Goal: Use online tool/utility: Use online tool/utility

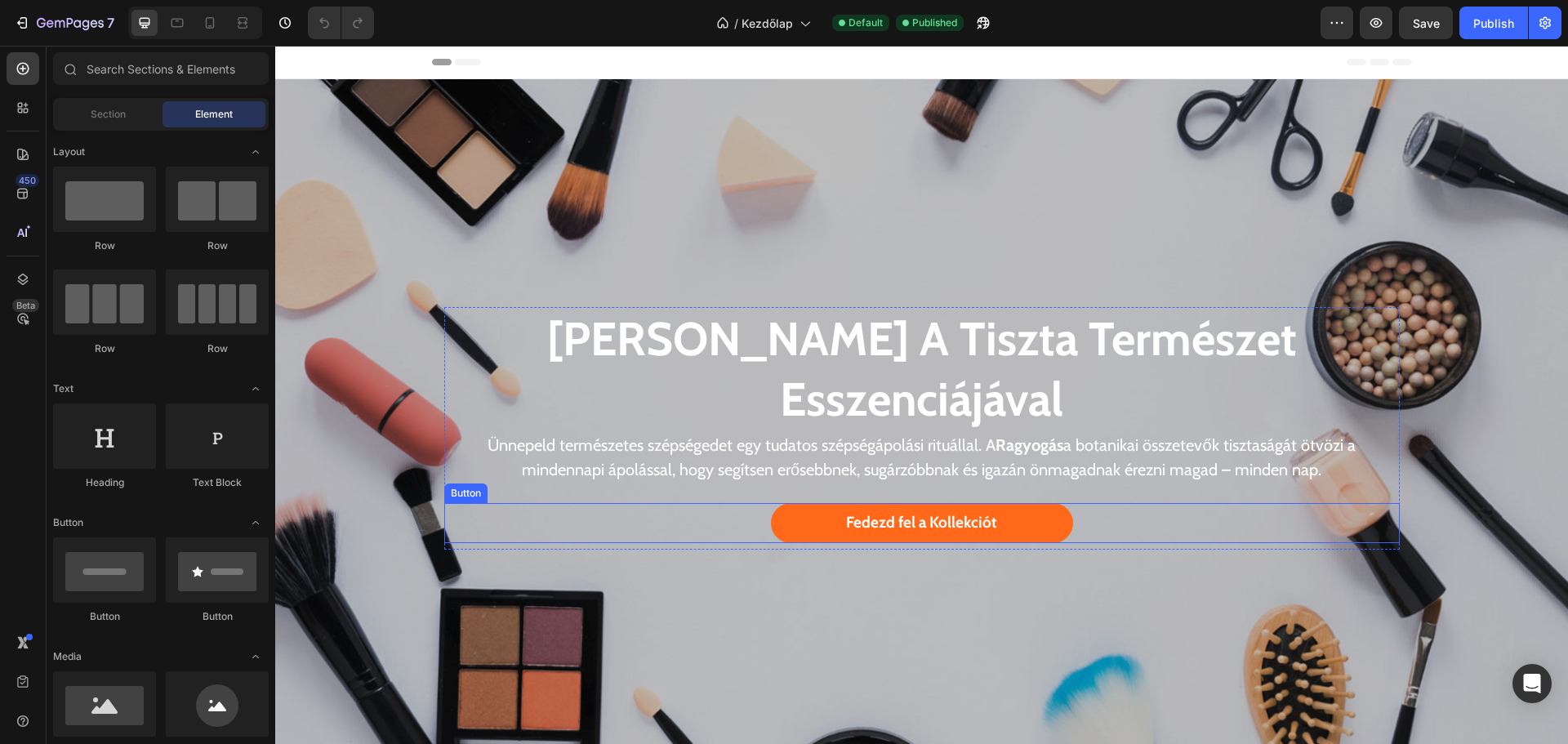
click at [780, 538] on link "Fedezd fel a Kollekciót" at bounding box center [922, 523] width 302 height 40
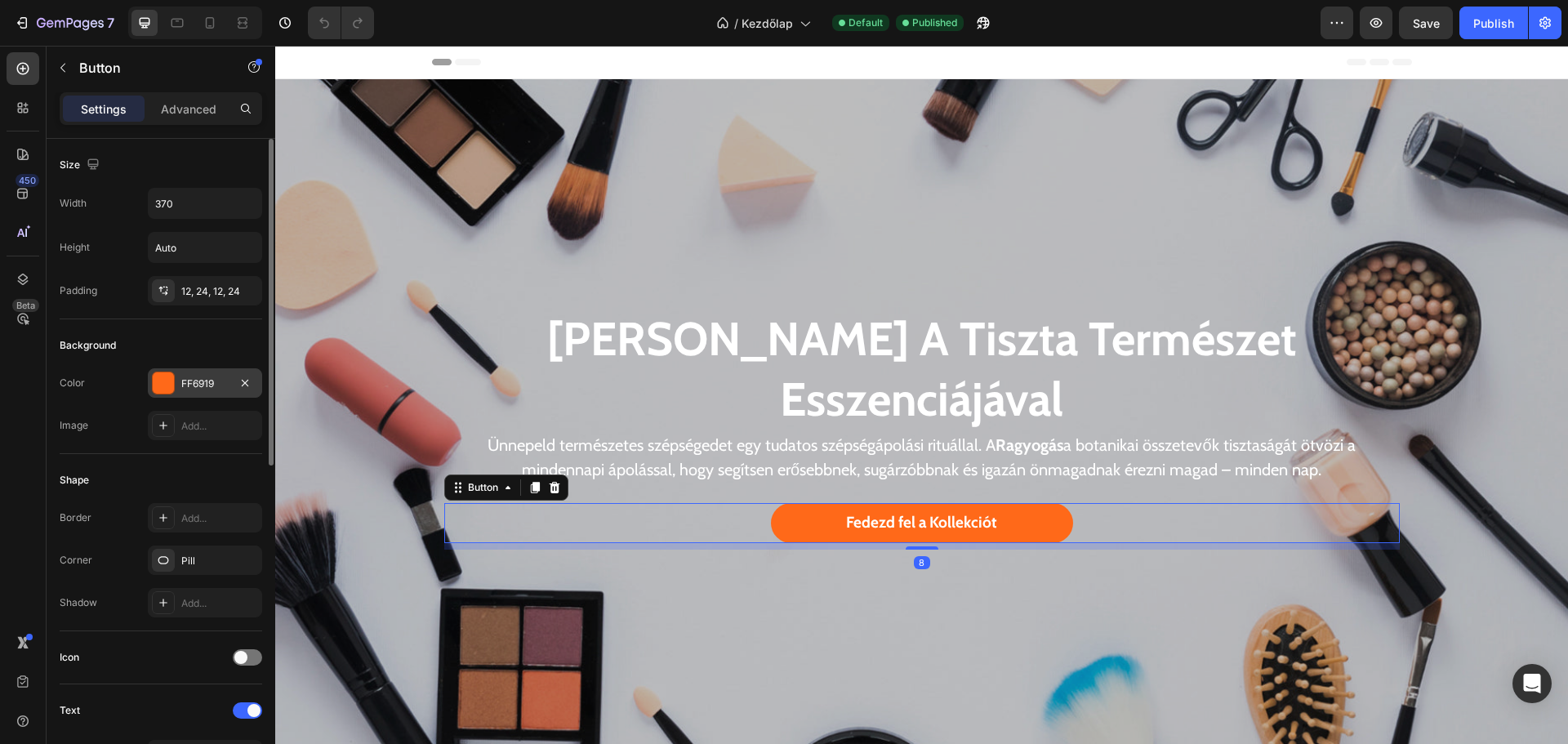
click at [175, 378] on div "FF6919" at bounding box center [206, 383] width 115 height 30
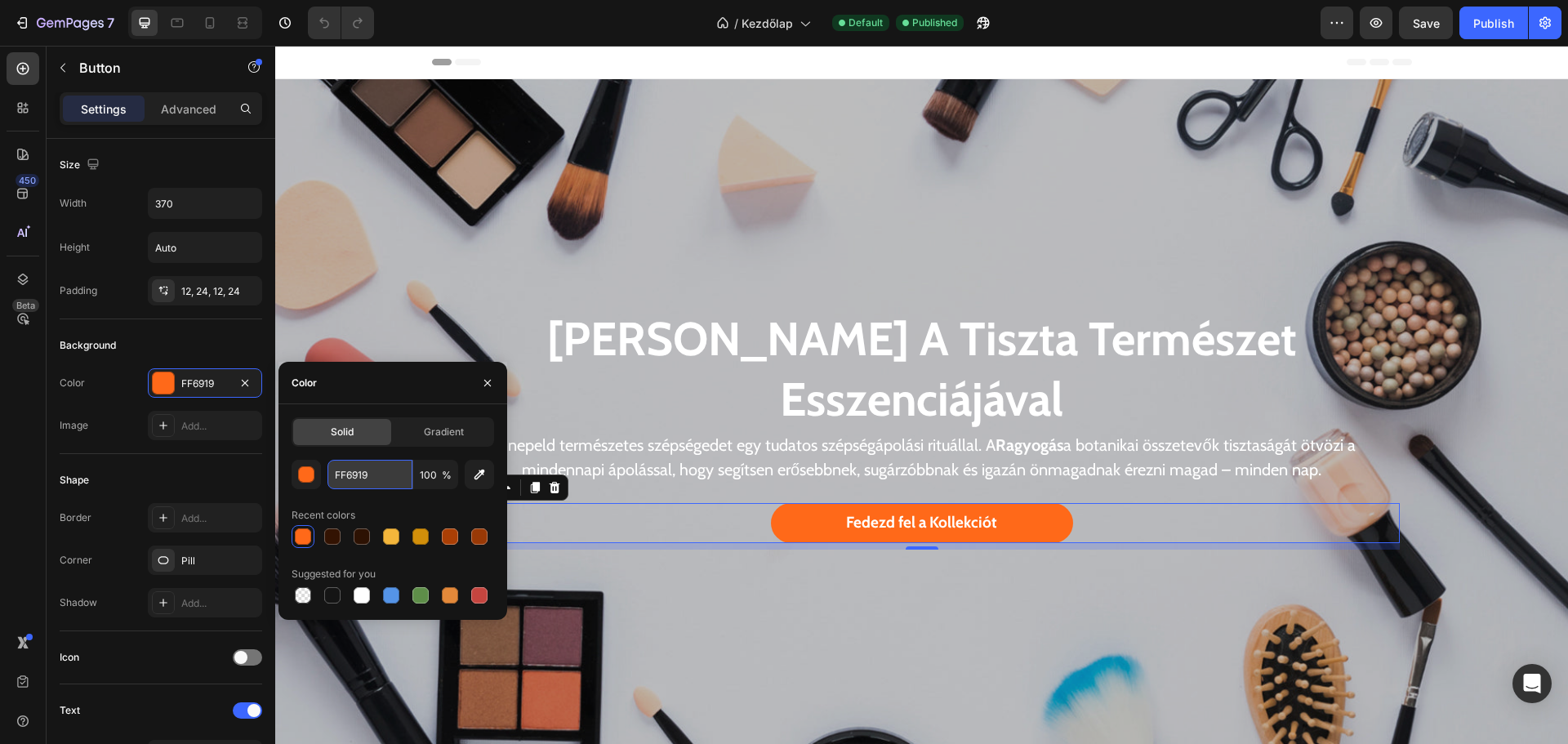
click at [344, 461] on input "FF6919" at bounding box center [370, 474] width 85 height 30
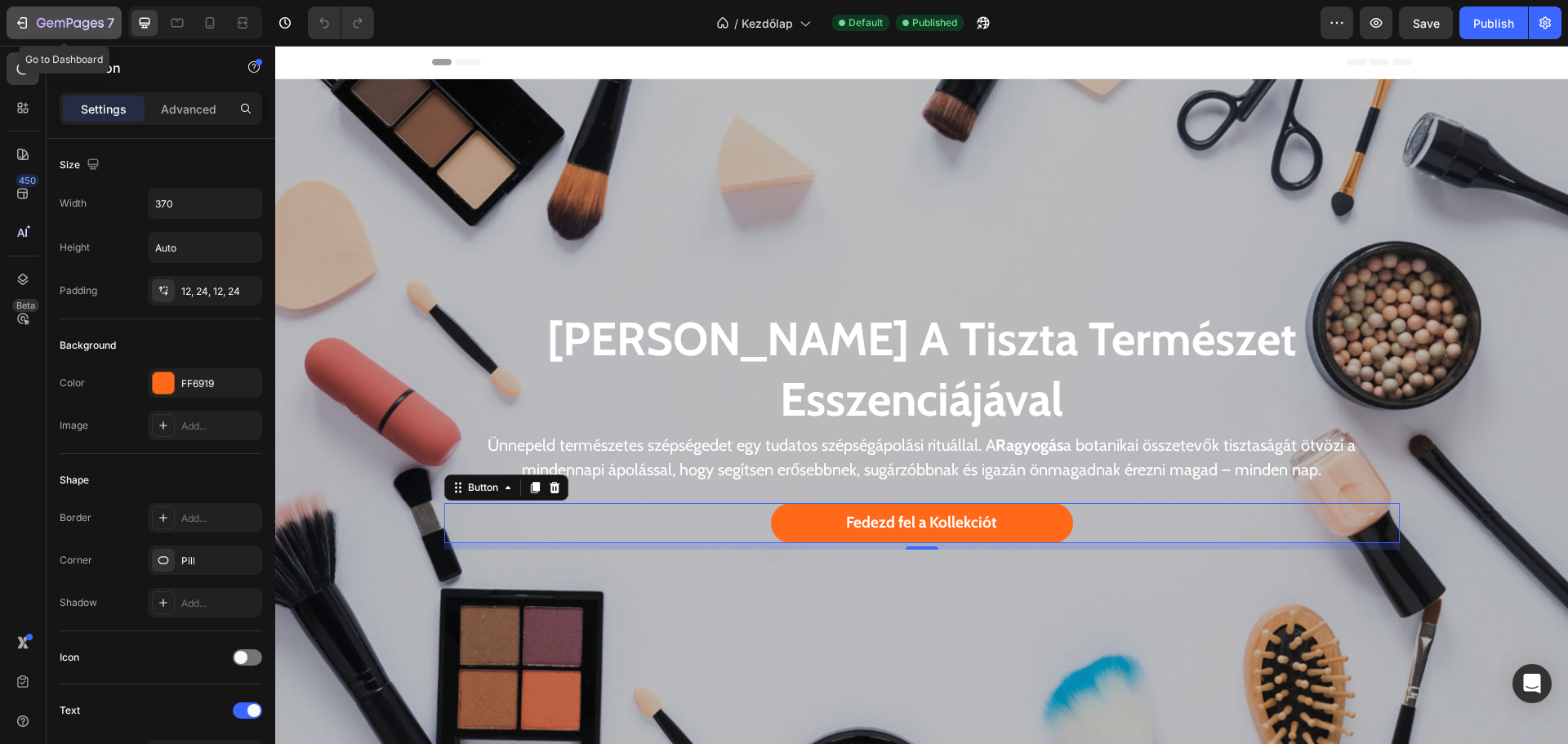
click at [23, 19] on icon "button" at bounding box center [22, 22] width 16 height 16
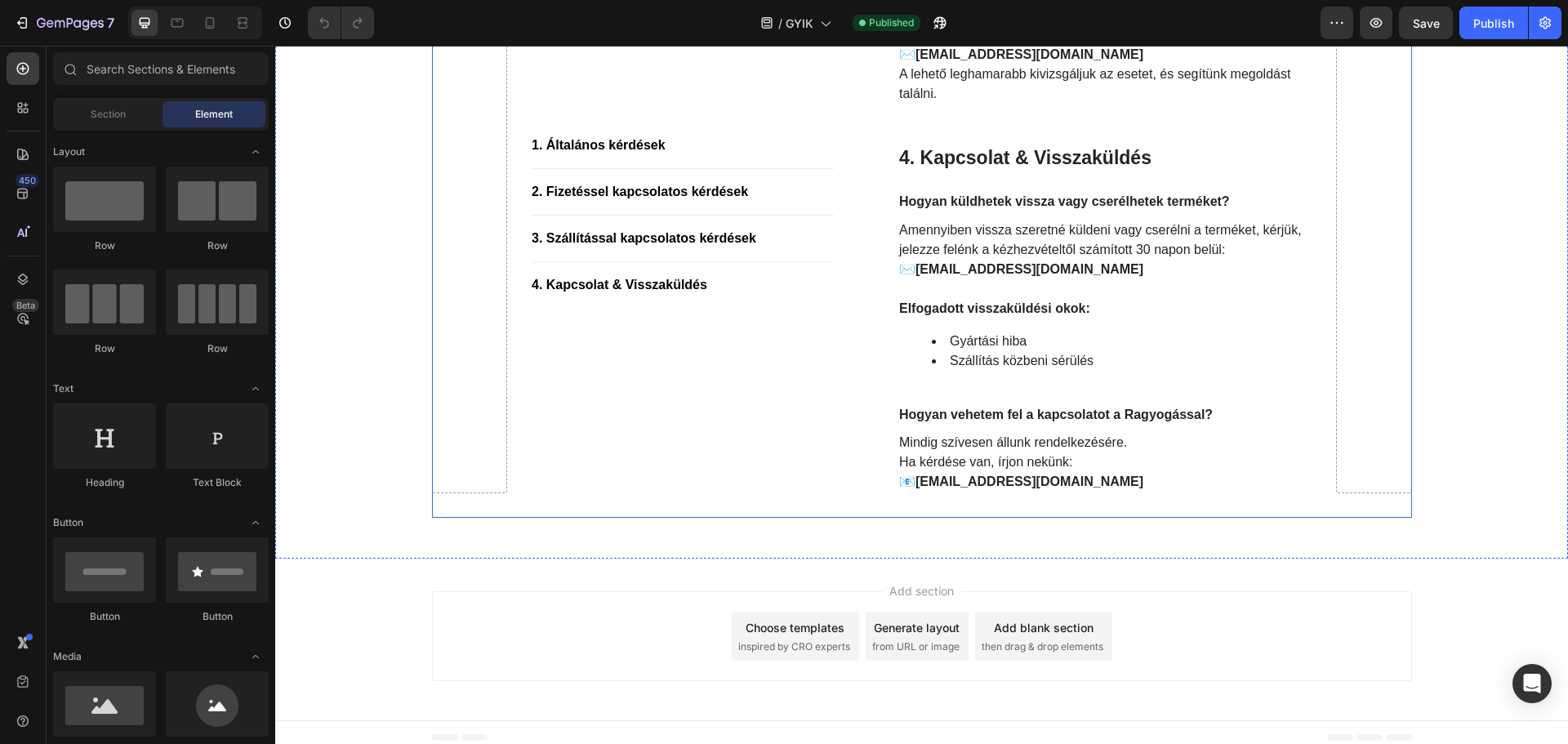
scroll to position [1648, 0]
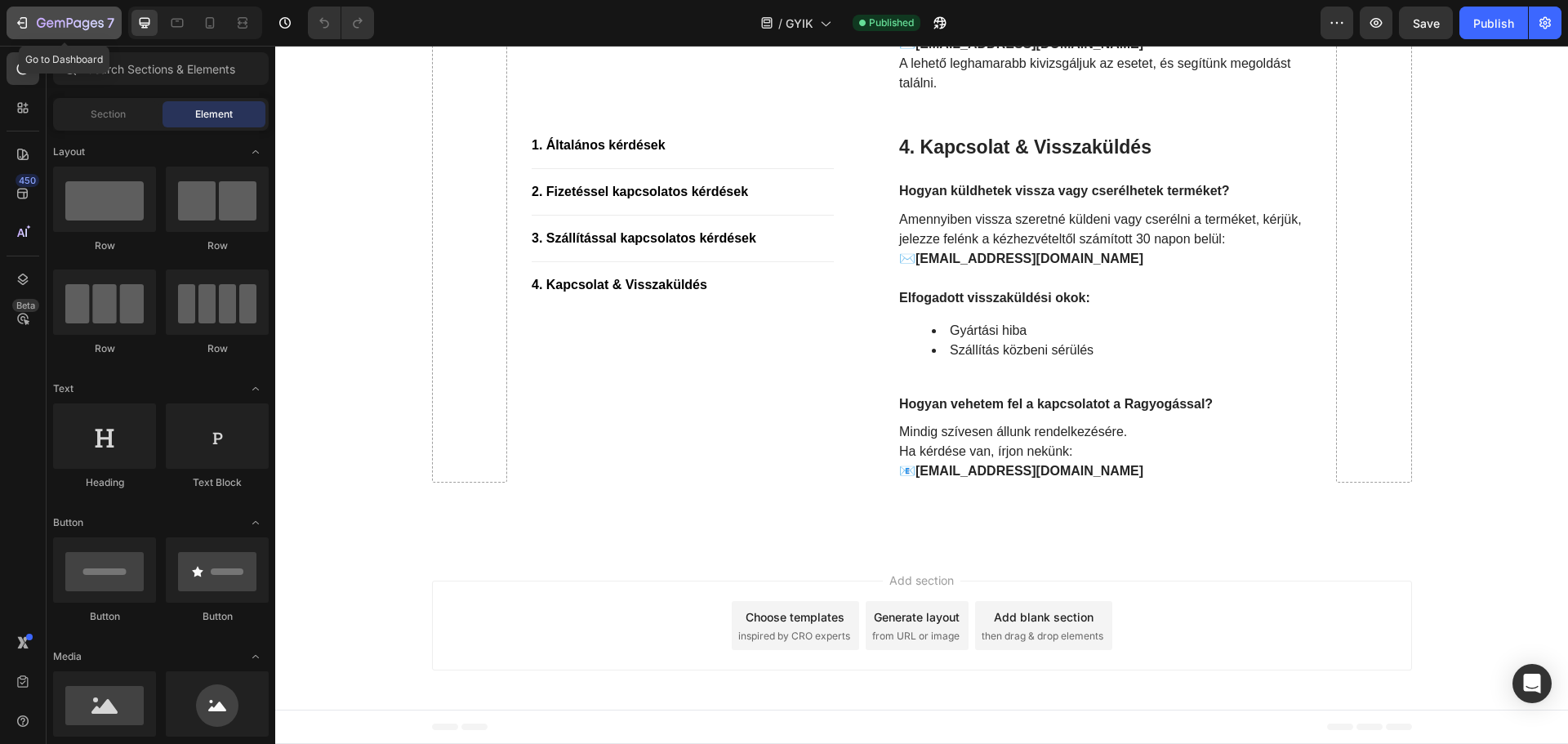
click at [19, 16] on icon "button" at bounding box center [22, 22] width 16 height 16
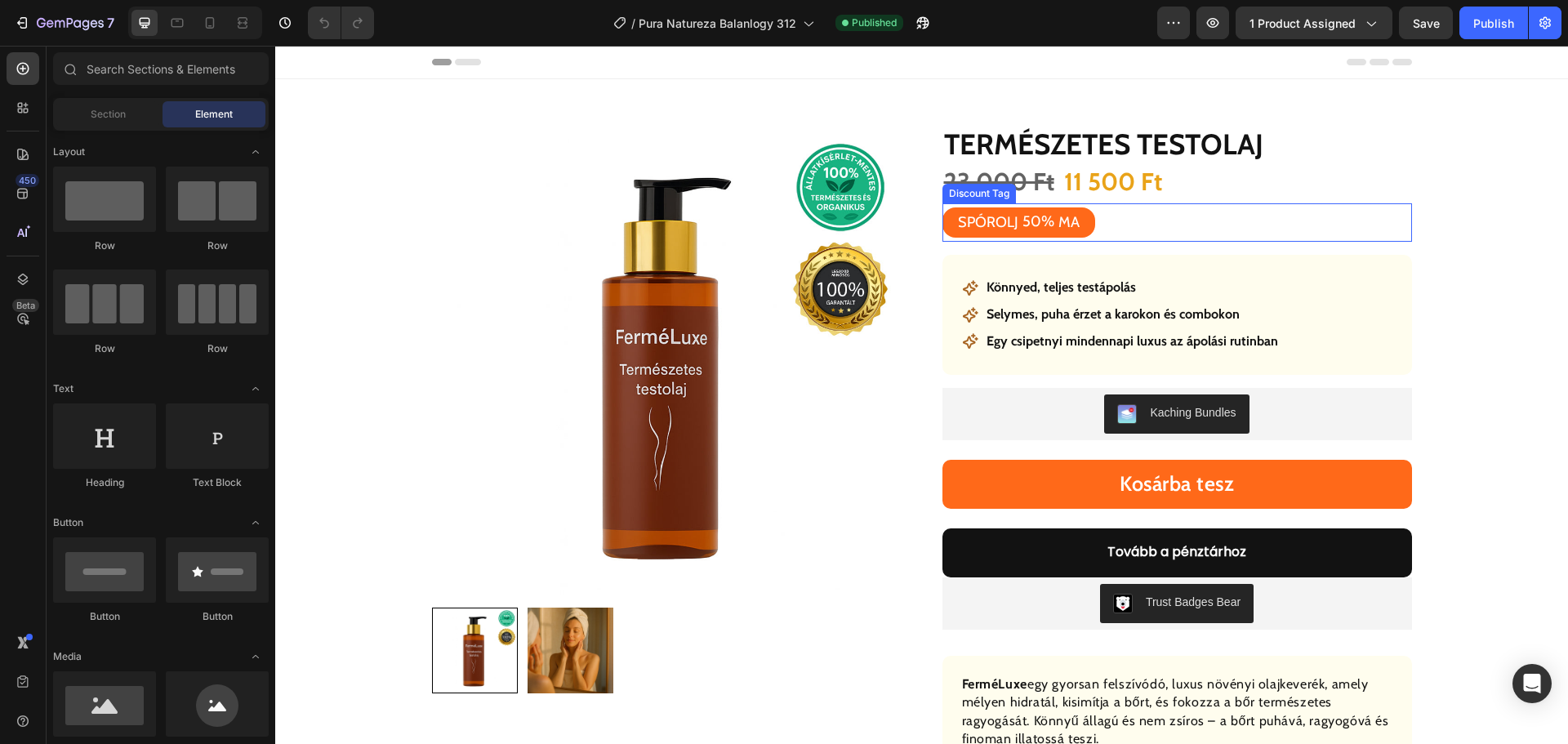
click at [943, 230] on div "SPÓROLJ 50% [DATE]" at bounding box center [1019, 223] width 153 height 31
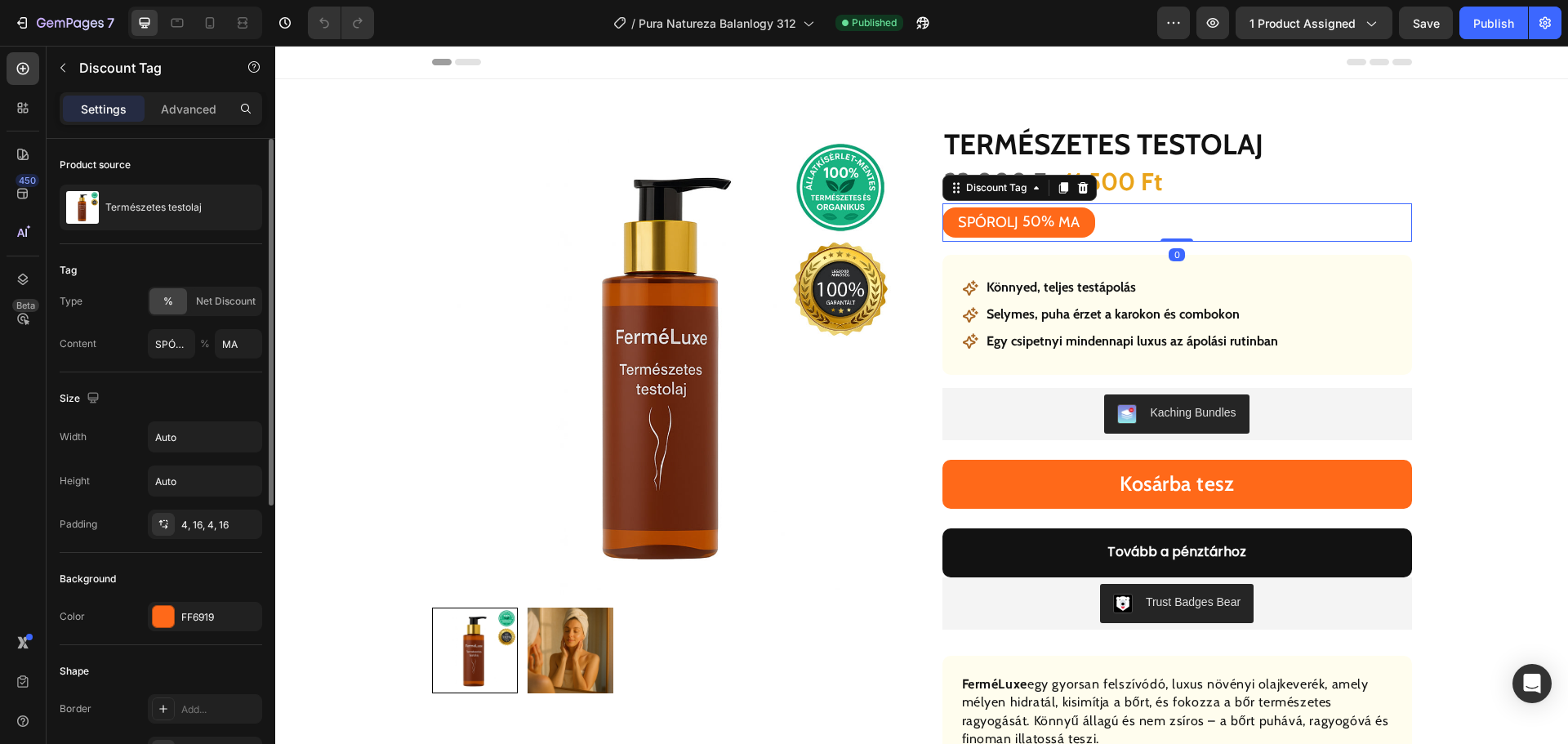
click at [185, 631] on div "Background Color FF6919" at bounding box center [161, 599] width 203 height 93
click at [192, 617] on div "FF6919" at bounding box center [206, 617] width 48 height 14
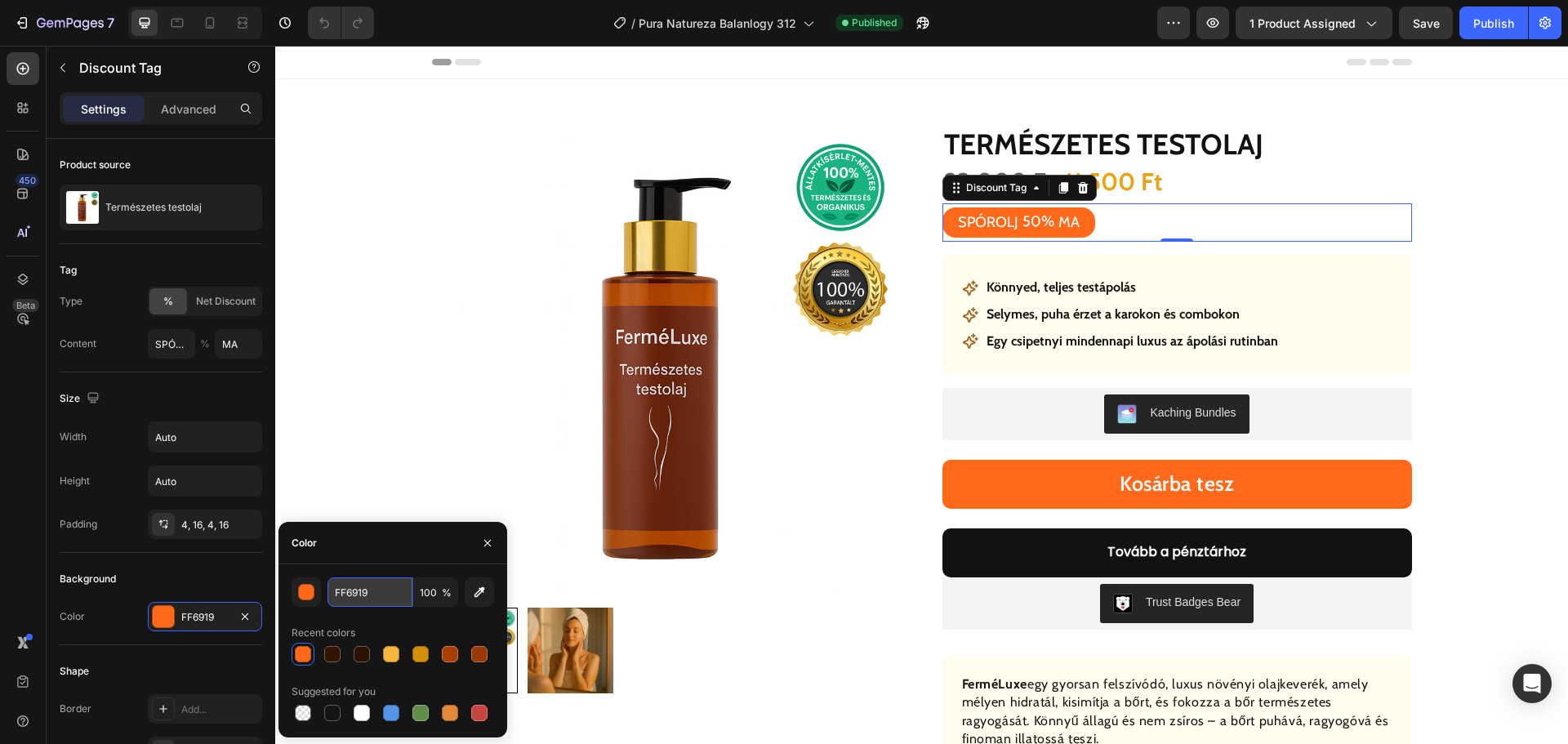
click at [353, 597] on input "FF6919" at bounding box center [370, 592] width 85 height 30
